Goal: Task Accomplishment & Management: Use online tool/utility

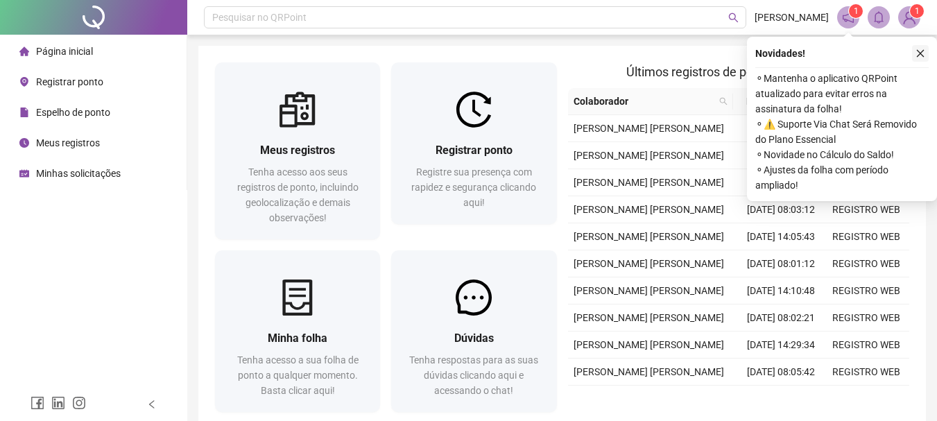
click at [918, 53] on icon "close" at bounding box center [920, 54] width 10 height 10
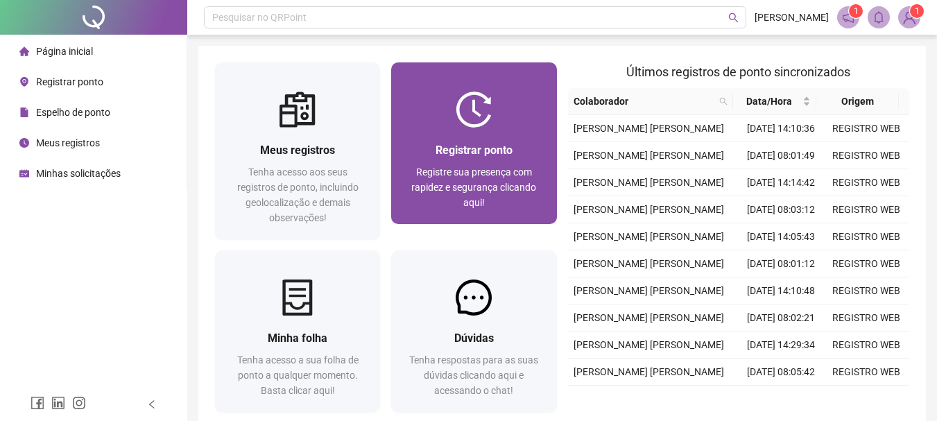
click at [485, 153] on span "Registrar ponto" at bounding box center [473, 150] width 77 height 13
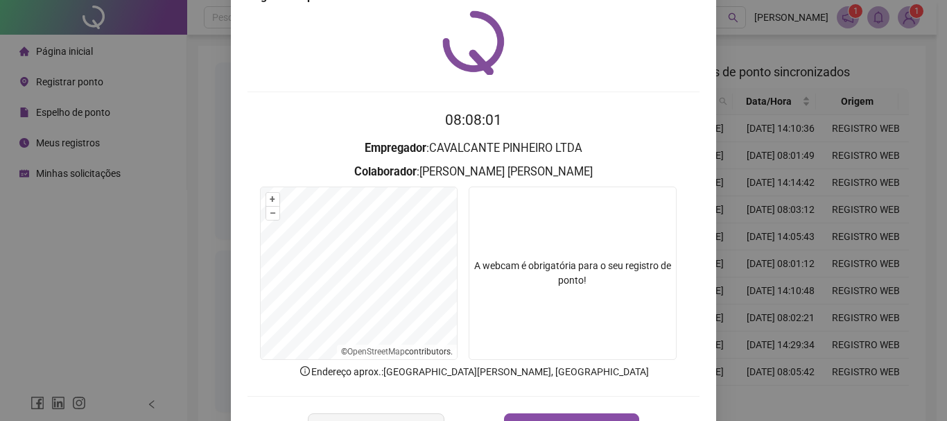
scroll to position [78, 0]
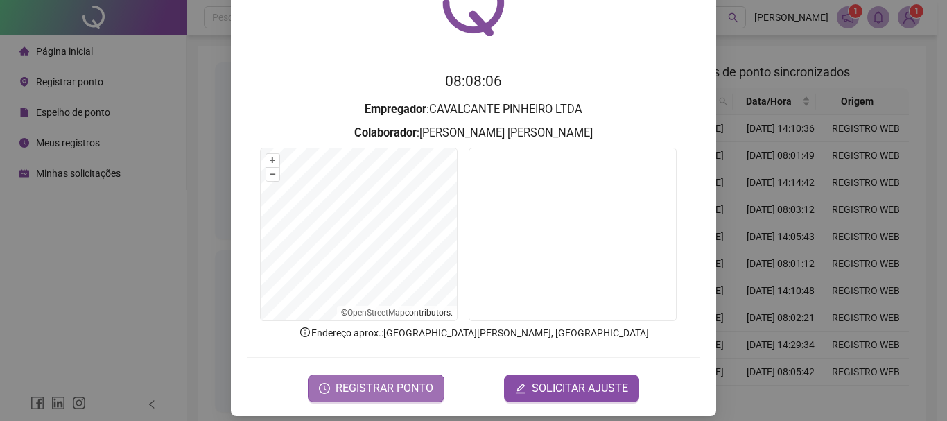
click at [395, 381] on span "REGISTRAR PONTO" at bounding box center [385, 388] width 98 height 17
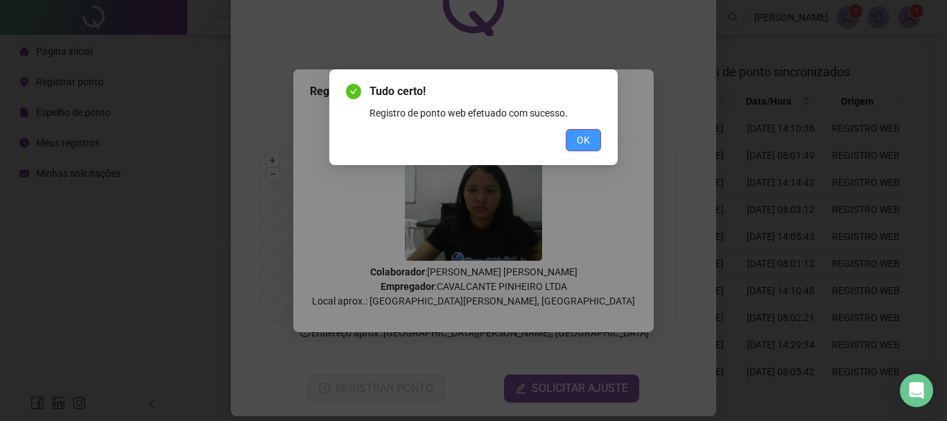
click at [578, 140] on span "OK" at bounding box center [583, 139] width 13 height 15
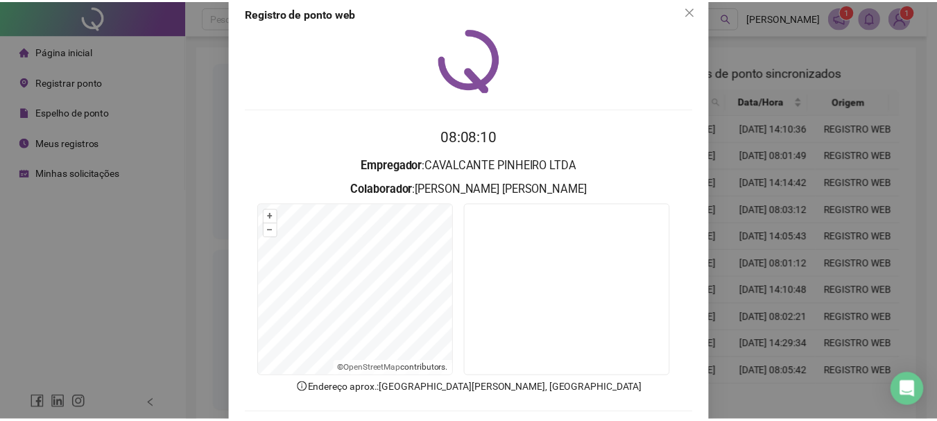
scroll to position [0, 0]
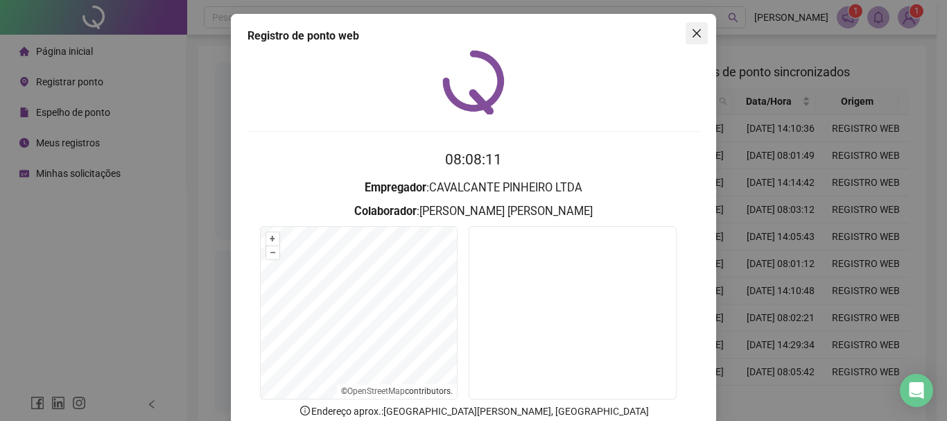
click at [697, 31] on icon "close" at bounding box center [696, 33] width 11 height 11
